Goal: Task Accomplishment & Management: Use online tool/utility

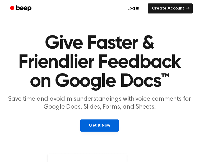
click at [97, 122] on link "Get It Now" at bounding box center [99, 125] width 38 height 12
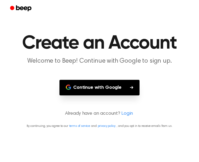
click at [112, 85] on button "Continue with Google" at bounding box center [99, 88] width 80 height 16
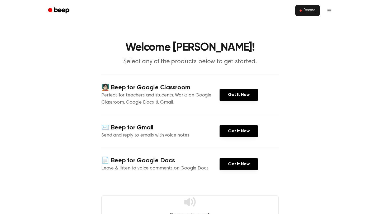
click at [199, 12] on button "Record" at bounding box center [308, 10] width 25 height 11
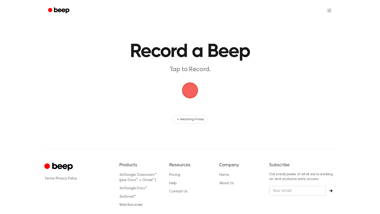
click at [194, 92] on span "button" at bounding box center [190, 90] width 15 height 15
click at [188, 94] on span "button" at bounding box center [190, 90] width 15 height 15
click at [192, 86] on span "button" at bounding box center [190, 90] width 15 height 15
click at [199, 124] on div "Record a Beep Tap to Record. Recording History ⚠️ We are experiencing issues wi…" at bounding box center [190, 125] width 380 height 250
click at [199, 11] on html "Record a Beep Tap to Record. Recording History ⚠️ We are experiencing issues wi…" at bounding box center [190, 125] width 380 height 250
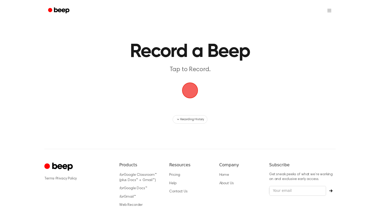
click at [206, 88] on main "Record a Beep Tap to Record. Recording History" at bounding box center [190, 62] width 380 height 124
click at [196, 88] on span "button" at bounding box center [190, 90] width 15 height 15
click at [194, 93] on span "button" at bounding box center [190, 91] width 16 height 16
